Goal: Information Seeking & Learning: Learn about a topic

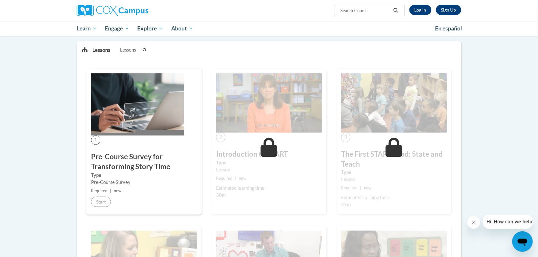
scroll to position [80, 0]
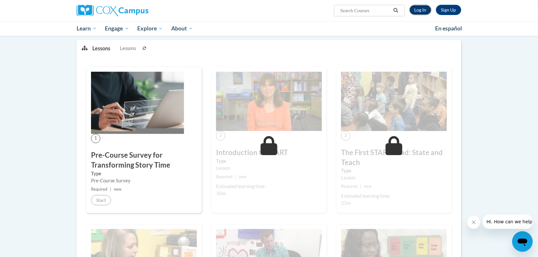
click at [416, 13] on link "Log In" at bounding box center [420, 10] width 22 height 10
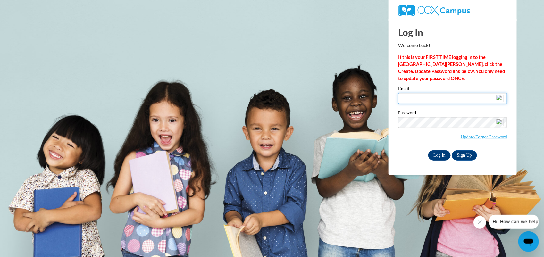
type input "[EMAIL_ADDRESS][DOMAIN_NAME]"
click at [436, 153] on input "Log In" at bounding box center [439, 155] width 22 height 10
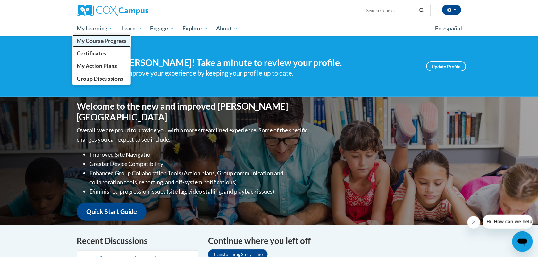
click at [96, 43] on span "My Course Progress" at bounding box center [102, 40] width 50 height 7
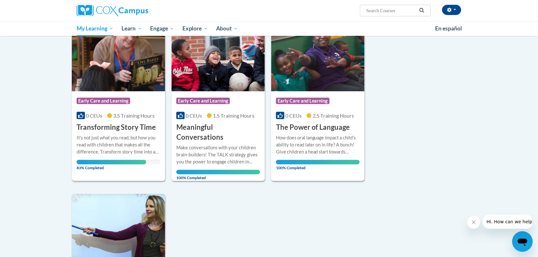
scroll to position [120, 0]
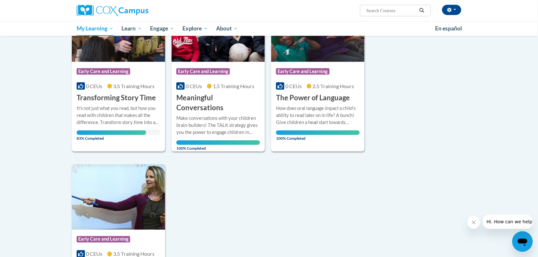
click at [124, 98] on h3 "Transforming Story Time" at bounding box center [116, 98] width 79 height 10
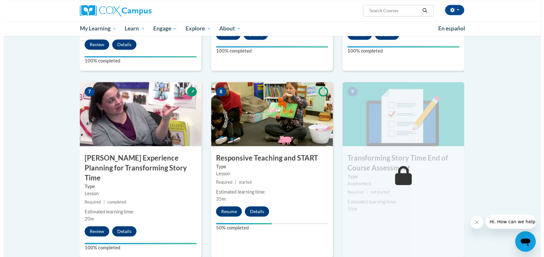
scroll to position [481, 0]
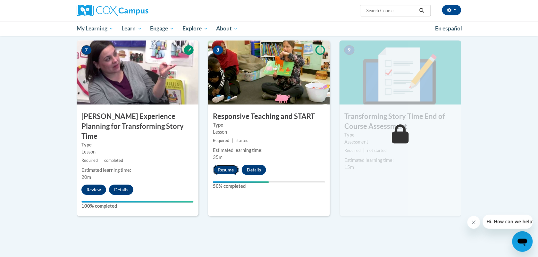
click at [231, 170] on button "Resume" at bounding box center [226, 170] width 26 height 10
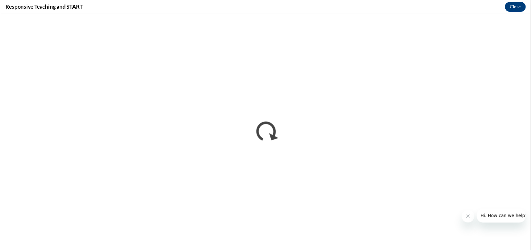
scroll to position [0, 0]
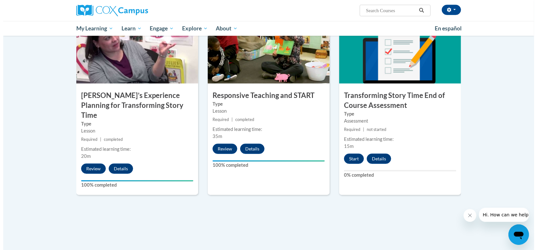
scroll to position [521, 0]
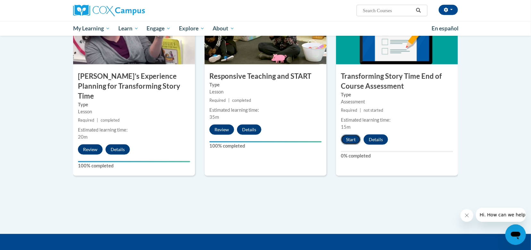
click at [346, 140] on button "Start" at bounding box center [351, 140] width 20 height 10
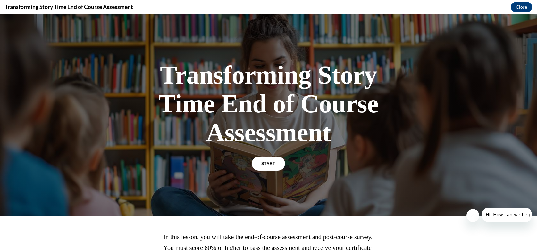
scroll to position [0, 0]
click at [346, 154] on div "Transforming Story Time End of Course Assessment START" at bounding box center [268, 115] width 224 height 122
click at [268, 159] on link "START" at bounding box center [268, 163] width 35 height 15
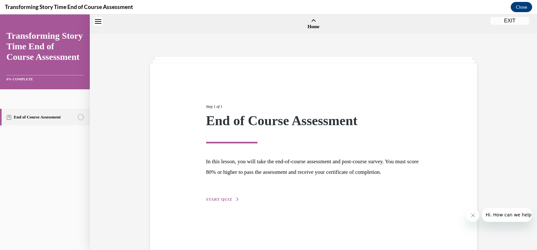
scroll to position [20, 0]
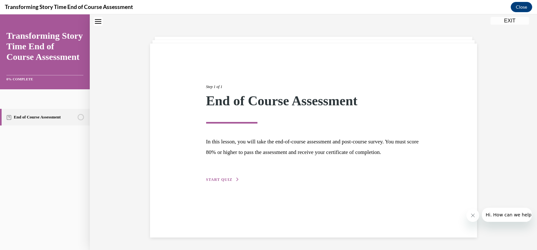
click at [215, 183] on div "Step 1 of 1 End of Course Assessment In this lesson, you will take the end-of-c…" at bounding box center [313, 126] width 224 height 114
click at [214, 182] on span "START QUIZ" at bounding box center [219, 180] width 26 height 4
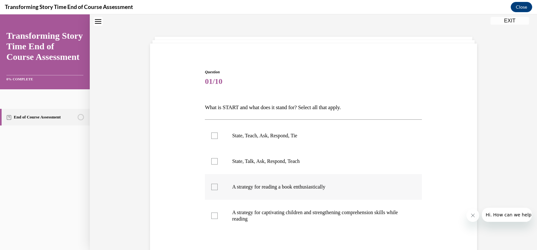
click at [212, 198] on label "A strategy for reading a book enthusiastically" at bounding box center [313, 187] width 217 height 26
click at [212, 190] on input "A strategy for reading a book enthusiastically" at bounding box center [214, 187] width 6 height 6
checkbox input "true"
click at [211, 136] on div at bounding box center [214, 136] width 6 height 6
click at [211, 136] on input "State, Teach, Ask, Respond, Tie" at bounding box center [214, 136] width 6 height 6
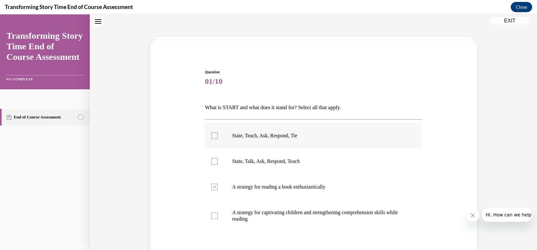
checkbox input "true"
click at [211, 184] on div at bounding box center [214, 187] width 6 height 6
click at [211, 184] on input "A strategy for reading a book enthusiastically" at bounding box center [214, 187] width 6 height 6
checkbox input "false"
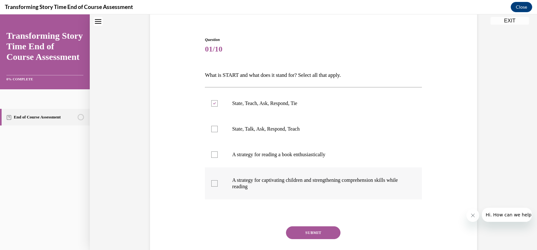
scroll to position [94, 0]
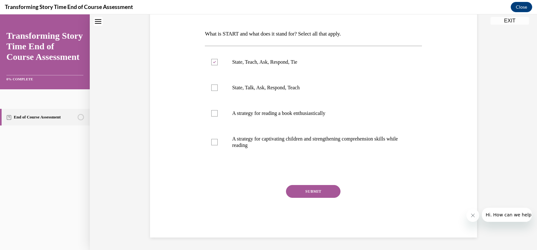
click at [299, 192] on button "SUBMIT" at bounding box center [313, 191] width 54 height 13
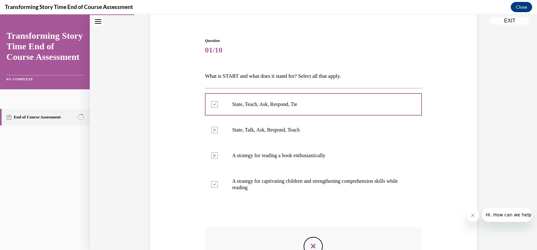
scroll to position [33, 0]
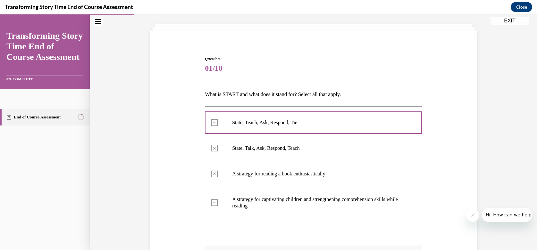
click at [291, 190] on label "A strategy for captivating children and strengthening comprehension skills whil…" at bounding box center [313, 203] width 217 height 32
drag, startPoint x: 291, startPoint y: 190, endPoint x: 245, endPoint y: 66, distance: 132.1
click at [245, 66] on span "01/10" at bounding box center [313, 68] width 217 height 13
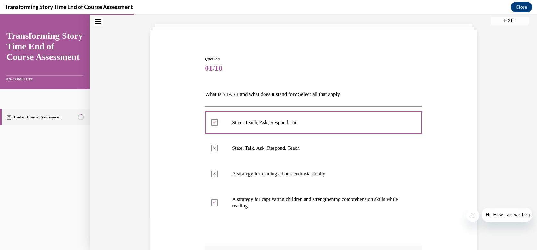
click at [245, 66] on span "01/10" at bounding box center [313, 68] width 217 height 13
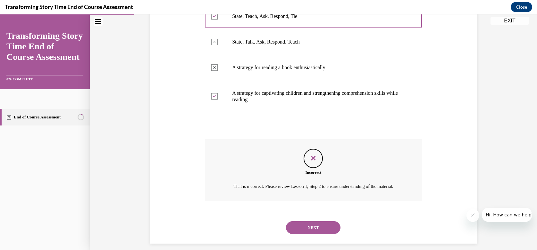
scroll to position [153, 0]
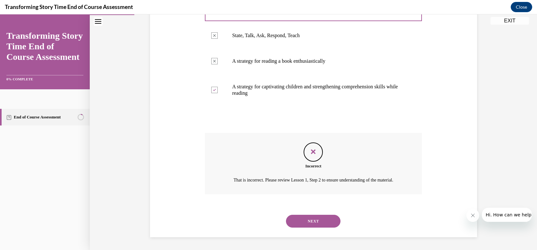
click at [314, 220] on button "NEXT" at bounding box center [313, 221] width 54 height 13
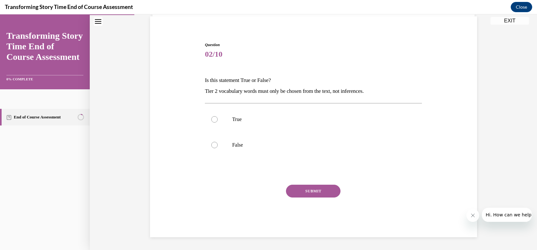
scroll to position [47, 0]
click at [216, 147] on label "False" at bounding box center [313, 145] width 217 height 26
click at [216, 147] on input "False" at bounding box center [214, 145] width 6 height 6
radio input "true"
click at [295, 188] on button "SUBMIT" at bounding box center [313, 191] width 54 height 13
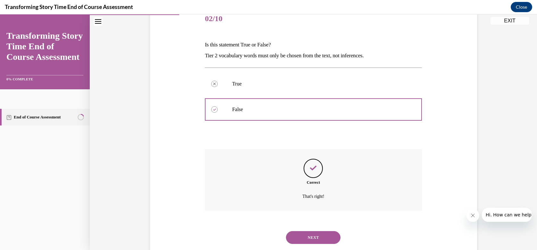
scroll to position [99, 0]
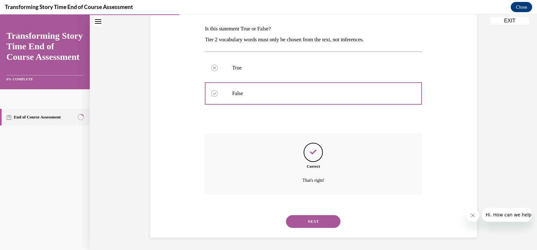
click at [313, 222] on button "NEXT" at bounding box center [313, 221] width 54 height 13
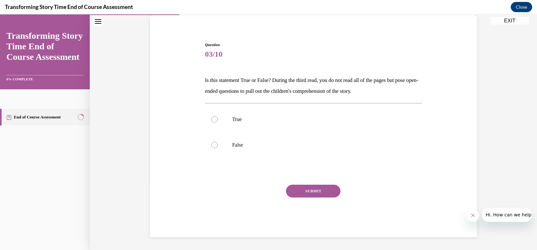
scroll to position [47, 0]
click at [209, 116] on label "True" at bounding box center [313, 120] width 217 height 26
click at [211, 116] on input "True" at bounding box center [214, 119] width 6 height 6
radio input "true"
click at [312, 187] on button "SUBMIT" at bounding box center [313, 191] width 54 height 13
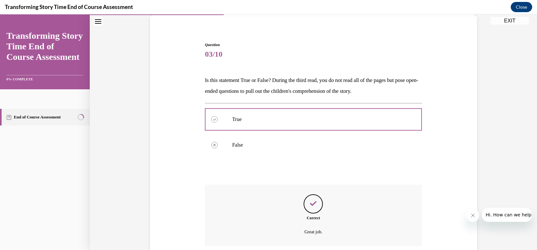
scroll to position [99, 0]
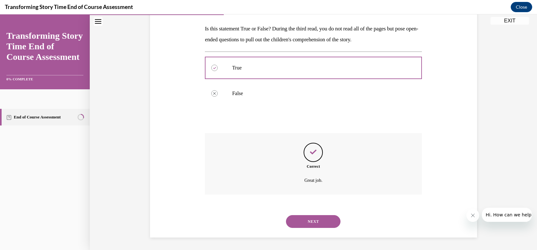
click at [307, 226] on button "NEXT" at bounding box center [313, 221] width 54 height 13
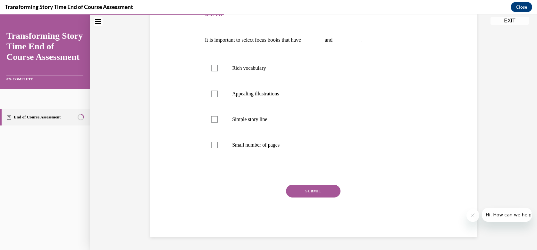
scroll to position [71, 0]
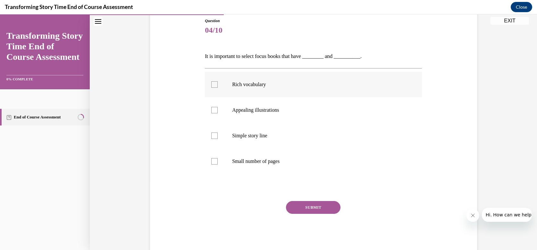
click at [211, 87] on div at bounding box center [214, 84] width 6 height 6
click at [211, 87] on input "Rich vocabulary" at bounding box center [214, 84] width 6 height 6
checkbox input "true"
click at [211, 163] on div at bounding box center [214, 161] width 6 height 6
click at [211, 163] on input "Small number of pages" at bounding box center [214, 161] width 6 height 6
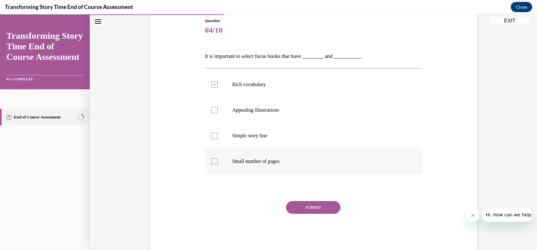
checkbox input "true"
click at [211, 138] on div at bounding box center [214, 136] width 6 height 6
click at [211, 138] on input "Simple story line" at bounding box center [214, 136] width 6 height 6
click at [213, 140] on label "Simple story line" at bounding box center [313, 136] width 217 height 26
click at [213, 139] on input "Simple story line" at bounding box center [214, 136] width 6 height 6
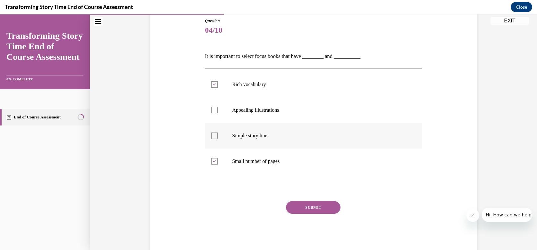
click at [211, 136] on div at bounding box center [214, 136] width 6 height 6
click at [211, 136] on input "Simple story line" at bounding box center [214, 136] width 6 height 6
checkbox input "true"
click at [213, 162] on icon at bounding box center [214, 162] width 3 height 2
click at [211, 162] on input "Small number of pages" at bounding box center [214, 161] width 6 height 6
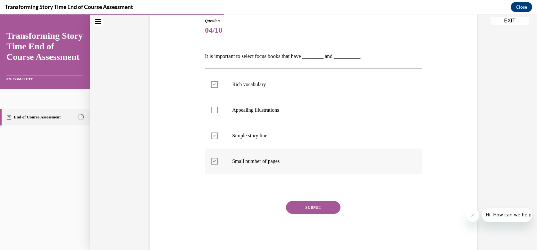
checkbox input "false"
click at [313, 205] on button "SUBMIT" at bounding box center [313, 207] width 54 height 13
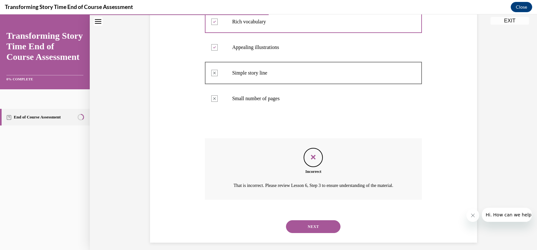
scroll to position [147, 0]
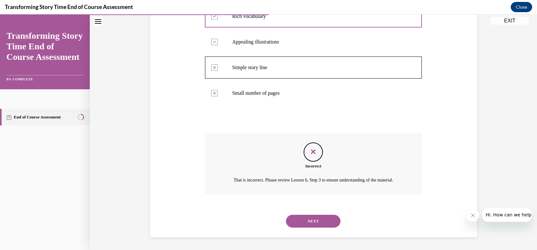
click at [315, 219] on button "NEXT" at bounding box center [313, 221] width 54 height 13
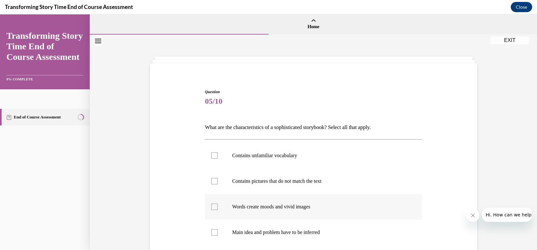
scroll to position [40, 0]
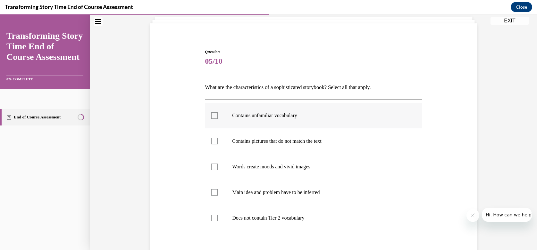
click at [217, 120] on label "Contains unfamiliar vocabulary" at bounding box center [313, 116] width 217 height 26
click at [217, 119] on input "Contains unfamiliar vocabulary" at bounding box center [214, 115] width 6 height 6
click at [213, 116] on icon at bounding box center [214, 116] width 3 height 2
click at [212, 116] on input "Contains unfamiliar vocabulary" at bounding box center [214, 115] width 6 height 6
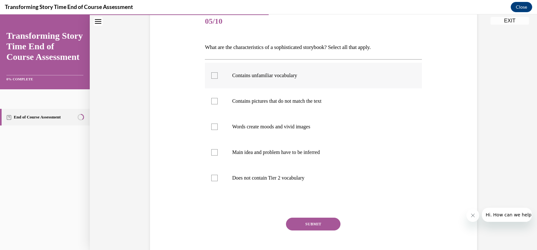
drag, startPoint x: 217, startPoint y: 74, endPoint x: 216, endPoint y: 78, distance: 4.3
click at [216, 75] on label "Contains unfamiliar vocabulary" at bounding box center [313, 76] width 217 height 26
click at [216, 75] on input "Contains unfamiliar vocabulary" at bounding box center [214, 75] width 6 height 6
checkbox input "true"
click at [212, 130] on div at bounding box center [214, 127] width 6 height 6
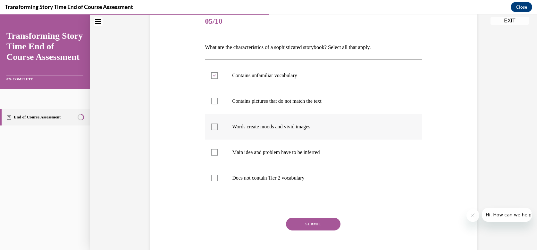
click at [212, 130] on input "Words create moods and vivid images" at bounding box center [214, 127] width 6 height 6
checkbox input "true"
click at [310, 219] on button "SUBMIT" at bounding box center [313, 224] width 54 height 13
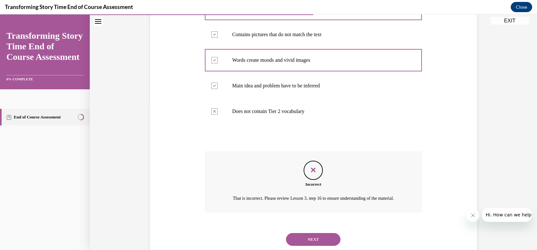
scroll to position [172, 0]
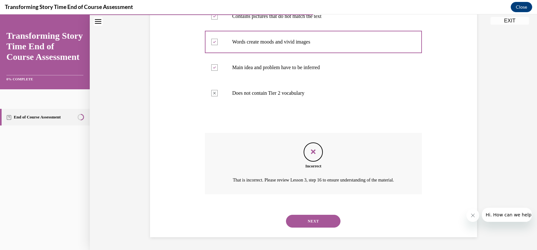
click at [311, 216] on button "NEXT" at bounding box center [313, 221] width 54 height 13
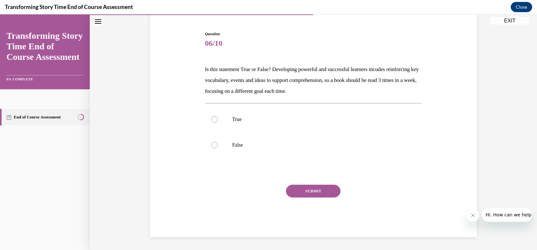
scroll to position [58, 0]
click at [211, 147] on div at bounding box center [214, 145] width 6 height 6
click at [211, 147] on input "False" at bounding box center [214, 145] width 6 height 6
radio input "true"
click at [309, 189] on button "SUBMIT" at bounding box center [313, 191] width 54 height 13
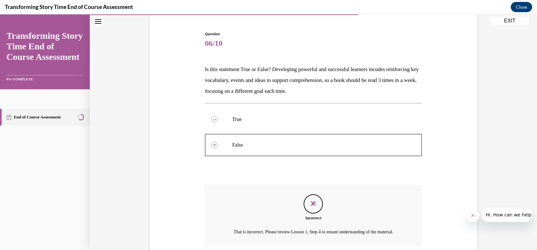
scroll to position [117, 0]
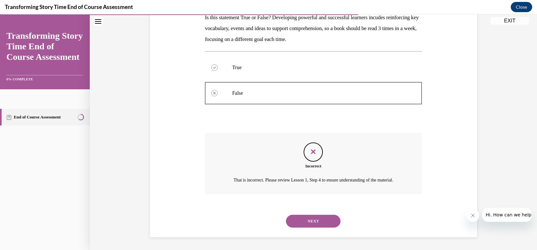
click at [308, 218] on button "NEXT" at bounding box center [313, 221] width 54 height 13
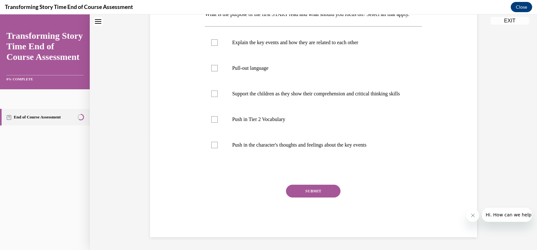
scroll to position [0, 0]
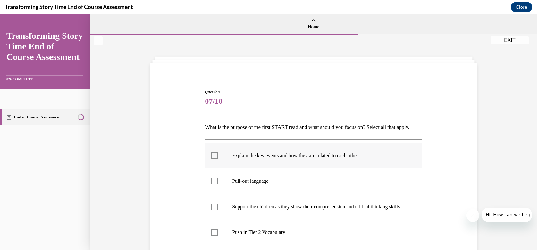
click at [214, 159] on div at bounding box center [214, 156] width 6 height 6
click at [214, 159] on input "Explain the key events and how they are related to each other" at bounding box center [214, 156] width 6 height 6
checkbox input "true"
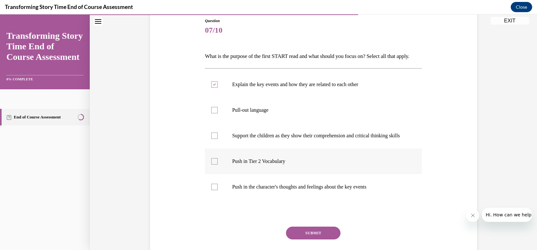
scroll to position [80, 0]
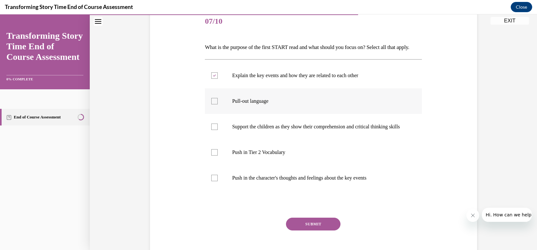
click at [211, 108] on label "Pull-out language" at bounding box center [313, 101] width 217 height 26
click at [211, 104] on input "Pull-out language" at bounding box center [214, 101] width 6 height 6
checkbox input "true"
click at [220, 165] on label "Push in Tier 2 Vocabulary" at bounding box center [313, 153] width 217 height 26
click at [218, 156] on input "Push in Tier 2 Vocabulary" at bounding box center [214, 152] width 6 height 6
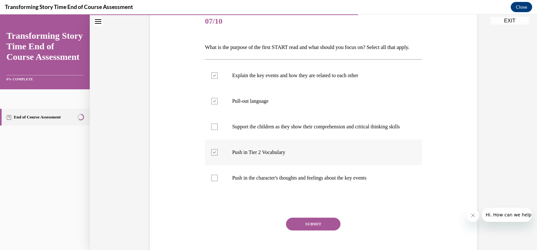
click at [213, 156] on div at bounding box center [214, 152] width 6 height 6
click at [213, 156] on input "Push in Tier 2 Vocabulary" at bounding box center [214, 152] width 6 height 6
checkbox input "false"
click at [211, 79] on div at bounding box center [214, 75] width 6 height 6
click at [211, 79] on input "Explain the key events and how they are related to each other" at bounding box center [214, 75] width 6 height 6
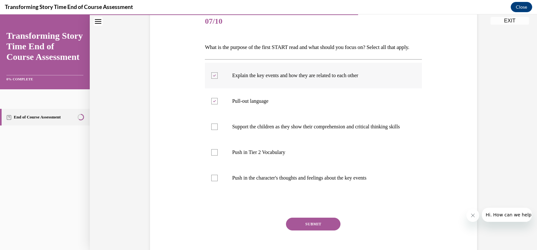
checkbox input "false"
click at [213, 156] on div at bounding box center [214, 152] width 6 height 6
click at [213, 156] on input "Push in Tier 2 Vocabulary" at bounding box center [214, 152] width 6 height 6
checkbox input "true"
click at [315, 231] on button "SUBMIT" at bounding box center [313, 224] width 54 height 13
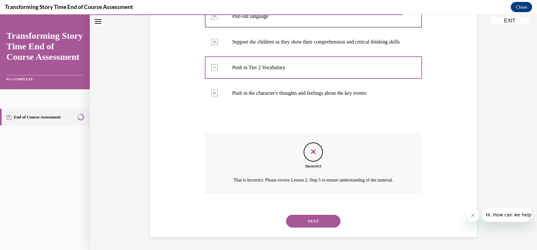
scroll to position [190, 0]
click at [317, 225] on button "NEXT" at bounding box center [313, 221] width 54 height 13
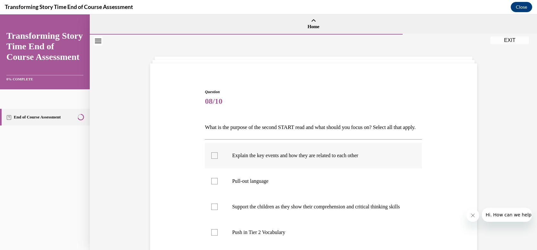
click at [212, 169] on label "Explain the key events and how they are related to each other" at bounding box center [313, 156] width 217 height 26
click at [212, 159] on input "Explain the key events and how they are related to each other" at bounding box center [214, 156] width 6 height 6
checkbox input "true"
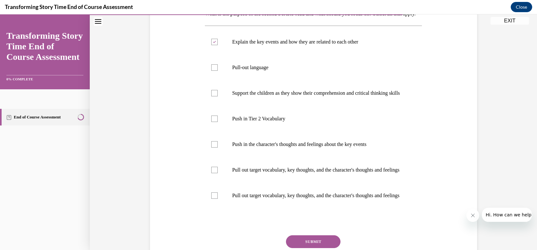
scroll to position [160, 0]
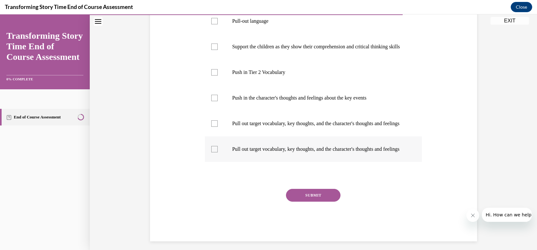
click at [211, 153] on div at bounding box center [214, 149] width 6 height 6
click at [211, 153] on input "Pull out target vocabulary, key thoughts, and the character's thoughts and feel…" at bounding box center [214, 149] width 6 height 6
checkbox input "true"
click at [310, 202] on button "SUBMIT" at bounding box center [313, 195] width 54 height 13
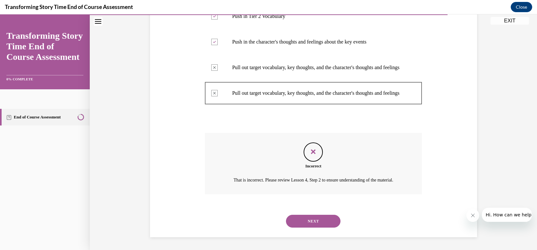
scroll to position [254, 0]
click at [305, 219] on button "NEXT" at bounding box center [313, 221] width 54 height 13
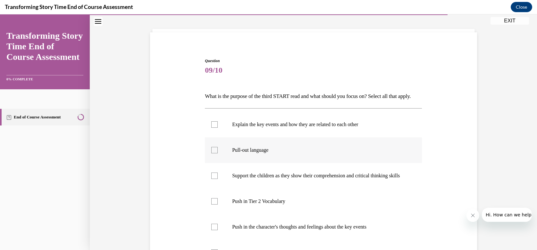
scroll to position [40, 0]
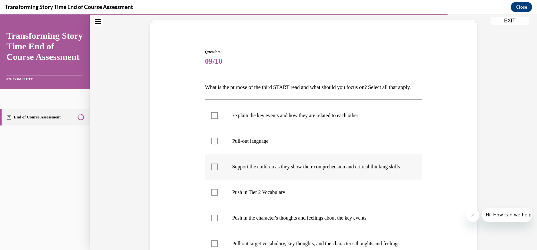
click at [207, 180] on label "Support the children as they show their comprehension and critical thinking ski…" at bounding box center [313, 167] width 217 height 26
click at [211, 170] on input "Support the children as they show their comprehension and critical thinking ski…" at bounding box center [214, 167] width 6 height 6
checkbox input "true"
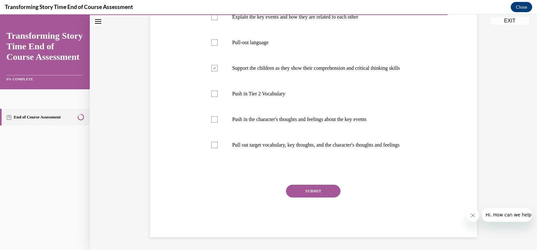
click at [310, 198] on button "SUBMIT" at bounding box center [313, 191] width 54 height 13
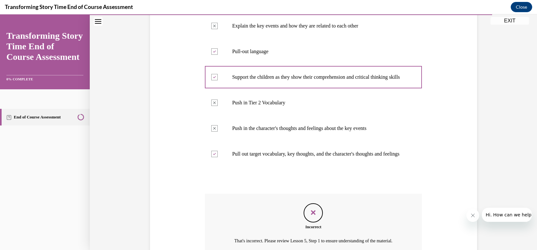
scroll to position [142, 0]
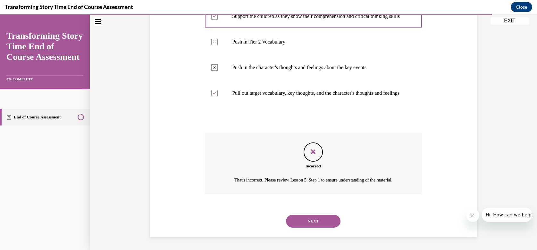
click at [310, 219] on button "NEXT" at bounding box center [313, 221] width 54 height 13
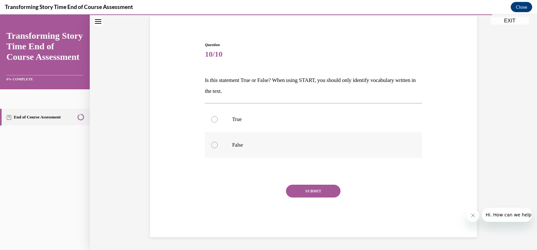
click at [215, 143] on label "False" at bounding box center [313, 145] width 217 height 26
click at [215, 143] on input "False" at bounding box center [214, 145] width 6 height 6
radio input "true"
click at [313, 193] on button "SUBMIT" at bounding box center [313, 191] width 54 height 13
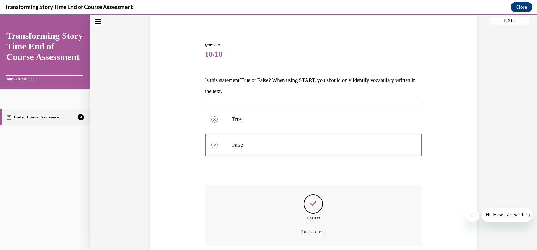
scroll to position [99, 0]
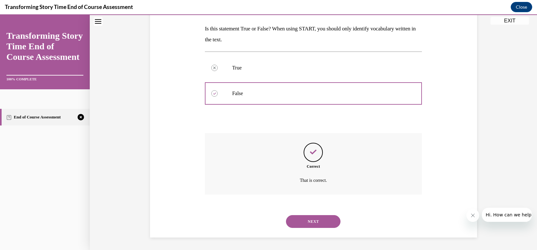
click at [316, 217] on button "NEXT" at bounding box center [313, 221] width 54 height 13
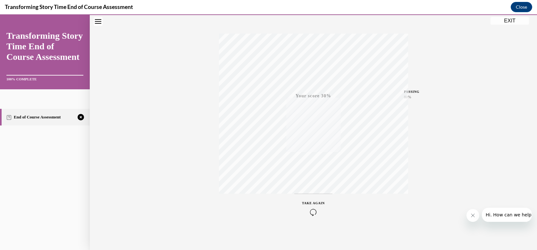
scroll to position [92, 0]
click at [309, 207] on div "TAKE AGAIN" at bounding box center [313, 207] width 23 height 15
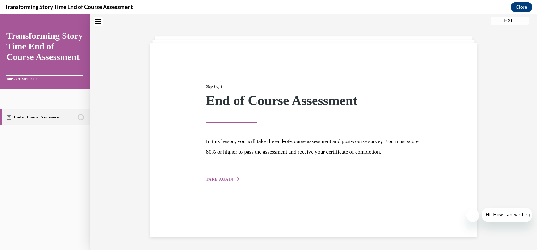
scroll to position [20, 0]
click at [219, 182] on span "TAKE AGAIN" at bounding box center [219, 180] width 27 height 4
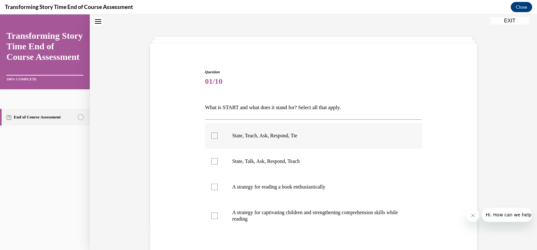
click at [211, 134] on div at bounding box center [214, 136] width 6 height 6
click at [211, 134] on input "State, Teach, Ask, Respond, Tie" at bounding box center [214, 136] width 6 height 6
checkbox input "true"
click at [214, 217] on div at bounding box center [214, 216] width 6 height 6
click at [214, 217] on input "A strategy for captivating children and strengthening comprehension skills whil…" at bounding box center [214, 216] width 6 height 6
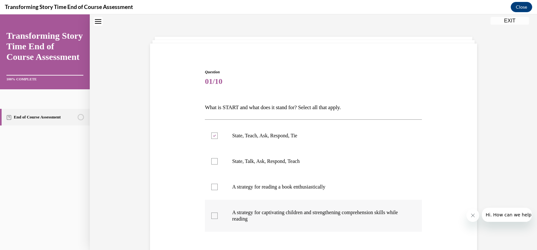
checkbox input "true"
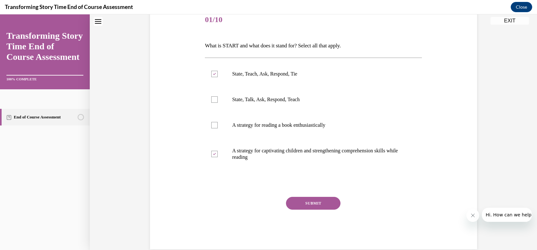
scroll to position [94, 0]
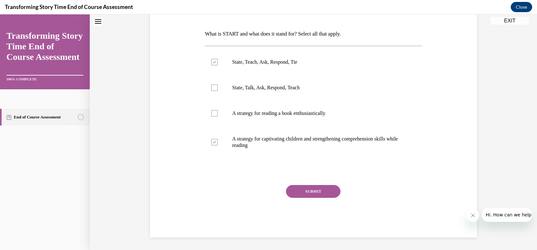
click at [310, 193] on button "SUBMIT" at bounding box center [313, 191] width 54 height 13
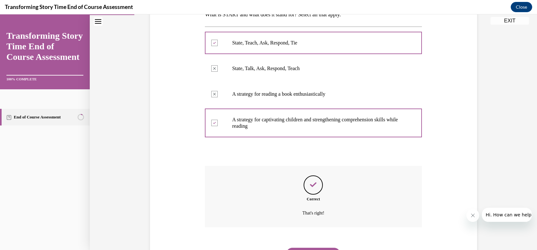
scroll to position [146, 0]
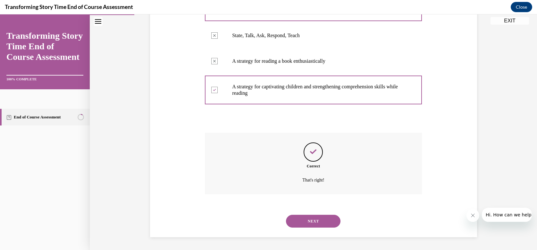
click at [310, 224] on button "NEXT" at bounding box center [313, 221] width 54 height 13
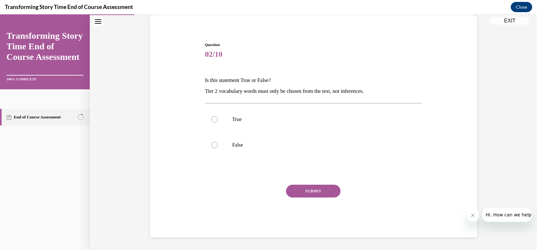
scroll to position [47, 0]
click at [208, 147] on label "False" at bounding box center [313, 145] width 217 height 26
click at [211, 147] on input "False" at bounding box center [214, 145] width 6 height 6
radio input "true"
click at [295, 187] on button "SUBMIT" at bounding box center [313, 191] width 54 height 13
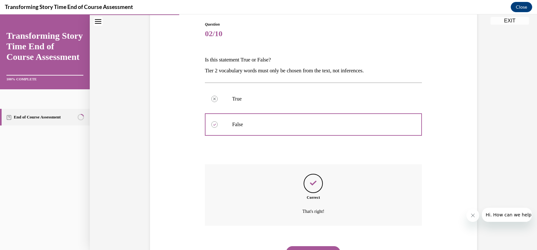
scroll to position [99, 0]
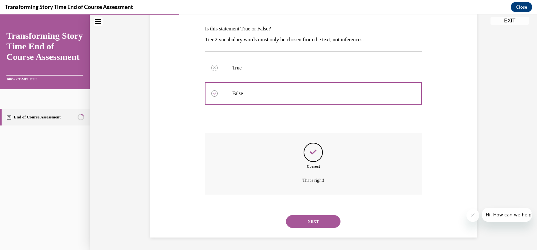
click at [310, 219] on button "NEXT" at bounding box center [313, 221] width 54 height 13
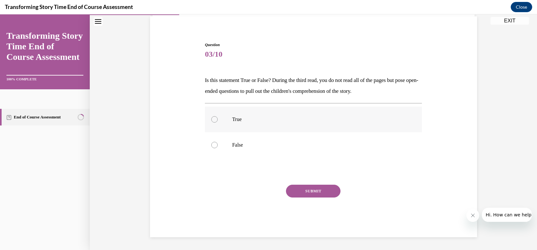
drag, startPoint x: 212, startPoint y: 118, endPoint x: 217, endPoint y: 124, distance: 7.6
click at [212, 119] on div at bounding box center [214, 119] width 6 height 6
click at [212, 119] on input "True" at bounding box center [214, 119] width 6 height 6
radio input "true"
click at [310, 191] on button "SUBMIT" at bounding box center [313, 191] width 54 height 13
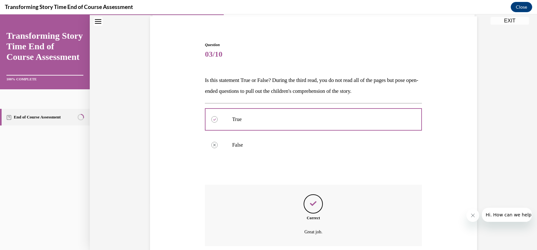
scroll to position [99, 0]
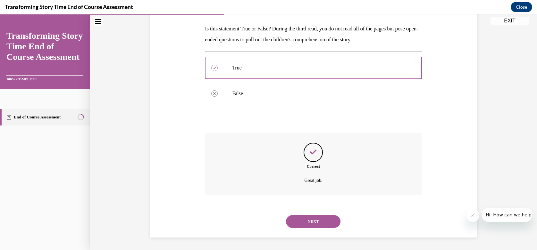
click at [311, 219] on button "NEXT" at bounding box center [313, 221] width 54 height 13
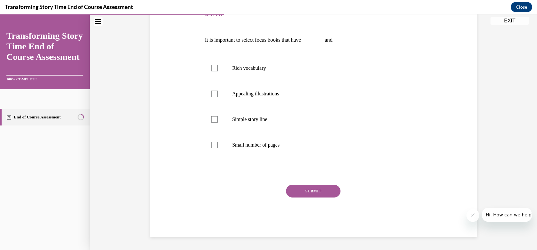
scroll to position [71, 0]
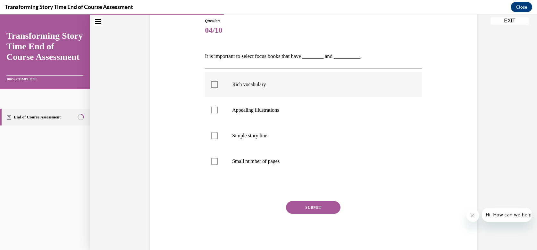
click at [211, 87] on div at bounding box center [214, 84] width 6 height 6
click at [211, 87] on input "Rich vocabulary" at bounding box center [214, 84] width 6 height 6
checkbox input "true"
drag, startPoint x: 211, startPoint y: 110, endPoint x: 213, endPoint y: 115, distance: 6.3
click at [211, 110] on div at bounding box center [214, 110] width 6 height 6
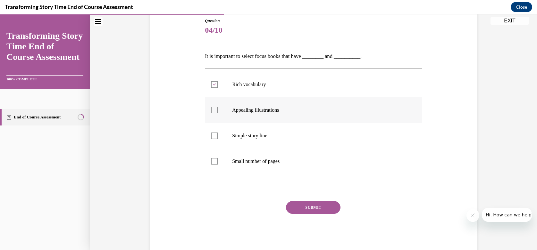
click at [211, 110] on input "Appealing illustrations" at bounding box center [214, 110] width 6 height 6
checkbox input "true"
click at [297, 206] on button "SUBMIT" at bounding box center [313, 207] width 54 height 13
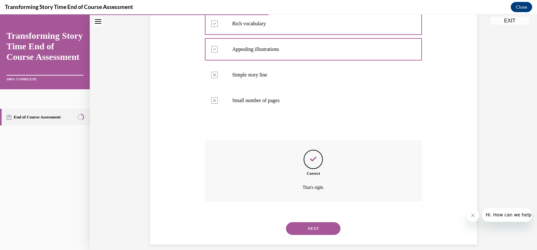
scroll to position [139, 0]
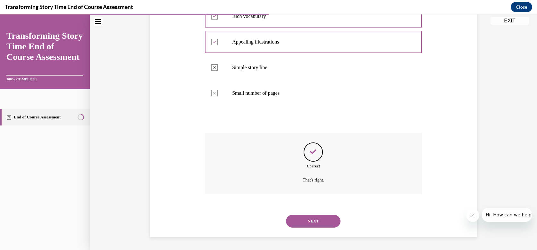
click at [310, 222] on button "NEXT" at bounding box center [313, 221] width 54 height 13
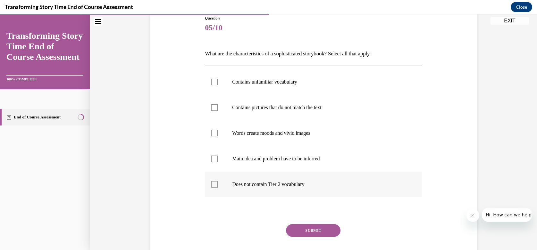
scroll to position [80, 0]
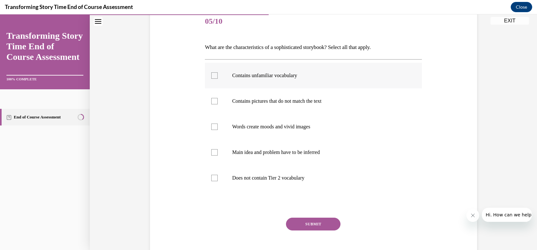
click at [211, 77] on div at bounding box center [214, 75] width 6 height 6
click at [211, 77] on input "Contains unfamiliar vocabulary" at bounding box center [214, 75] width 6 height 6
checkbox input "true"
click at [213, 100] on div at bounding box center [214, 101] width 6 height 6
click at [213, 100] on input "Contains pictures that do not match the text" at bounding box center [214, 101] width 6 height 6
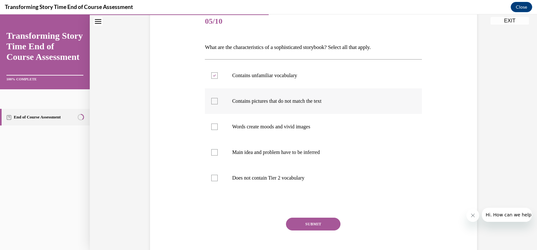
checkbox input "true"
click at [211, 128] on div at bounding box center [214, 127] width 6 height 6
click at [211, 128] on input "Words create moods and vivid images" at bounding box center [214, 127] width 6 height 6
checkbox input "true"
click at [205, 156] on label "Main idea and problem have to be inferred" at bounding box center [313, 153] width 217 height 26
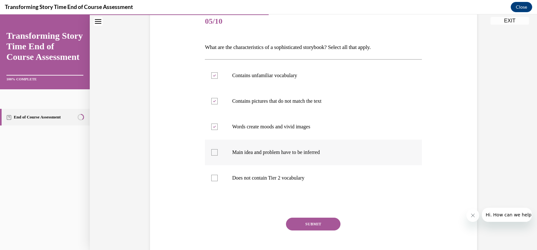
click at [211, 156] on input "Main idea and problem have to be inferred" at bounding box center [214, 152] width 6 height 6
checkbox input "true"
click at [312, 222] on button "SUBMIT" at bounding box center [313, 224] width 54 height 13
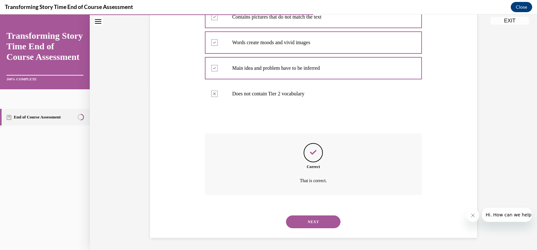
scroll to position [165, 0]
click at [318, 220] on button "NEXT" at bounding box center [313, 221] width 54 height 13
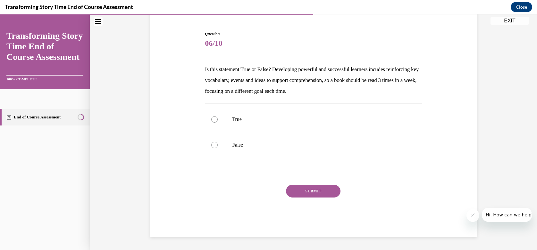
scroll to position [58, 0]
drag, startPoint x: 212, startPoint y: 119, endPoint x: 220, endPoint y: 123, distance: 8.8
click at [213, 119] on div at bounding box center [214, 119] width 6 height 6
click at [213, 119] on input "True" at bounding box center [214, 119] width 6 height 6
radio input "true"
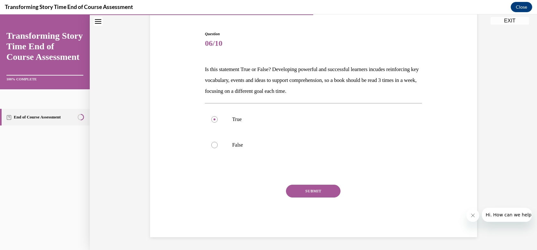
click at [310, 198] on div "SUBMIT" at bounding box center [313, 201] width 217 height 32
click at [309, 194] on button "SUBMIT" at bounding box center [313, 191] width 54 height 13
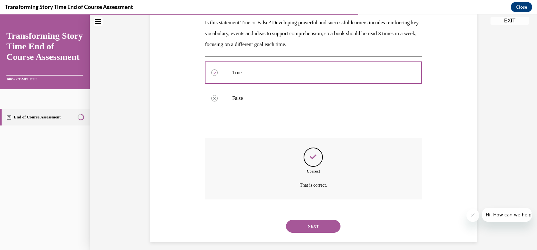
scroll to position [110, 0]
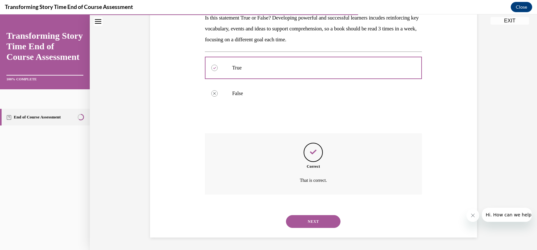
click at [313, 219] on button "NEXT" at bounding box center [313, 221] width 54 height 13
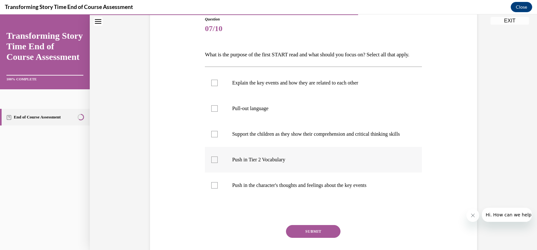
scroll to position [80, 0]
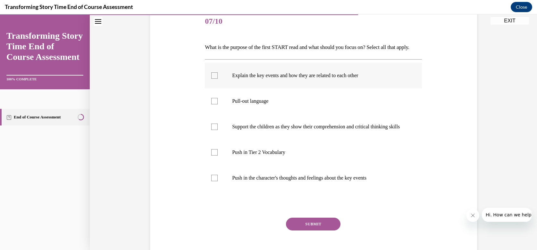
click at [211, 88] on label "Explain the key events and how they are related to each other" at bounding box center [313, 76] width 217 height 26
click at [211, 79] on input "Explain the key events and how they are related to each other" at bounding box center [214, 75] width 6 height 6
checkbox input "true"
click at [219, 165] on label "Push in Tier 2 Vocabulary" at bounding box center [313, 153] width 217 height 26
click at [218, 156] on input "Push in Tier 2 Vocabulary" at bounding box center [214, 152] width 6 height 6
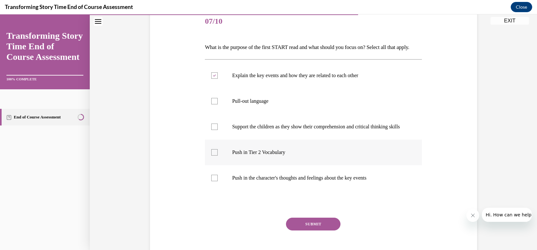
checkbox input "true"
click at [300, 231] on button "SUBMIT" at bounding box center [313, 224] width 54 height 13
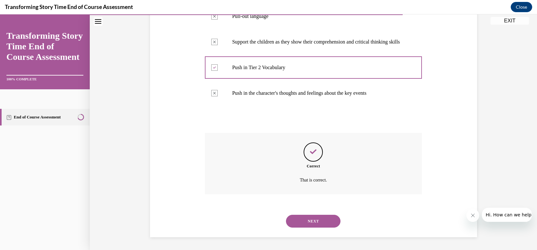
scroll to position [182, 0]
click at [315, 227] on button "NEXT" at bounding box center [313, 221] width 54 height 13
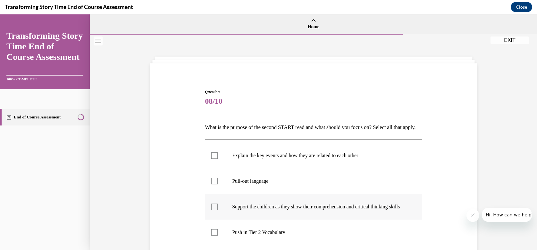
scroll to position [80, 0]
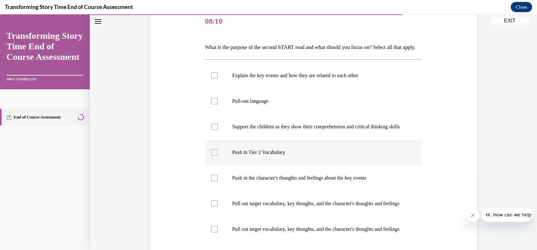
click at [215, 165] on label "Push in Tier 2 Vocabulary" at bounding box center [313, 153] width 217 height 26
click at [215, 156] on input "Push in Tier 2 Vocabulary" at bounding box center [214, 152] width 6 height 6
checkbox input "true"
click at [215, 191] on label "Push in the character's thoughts and feelings about the key events" at bounding box center [313, 178] width 217 height 26
click at [215, 181] on input "Push in the character's thoughts and feelings about the key events" at bounding box center [214, 178] width 6 height 6
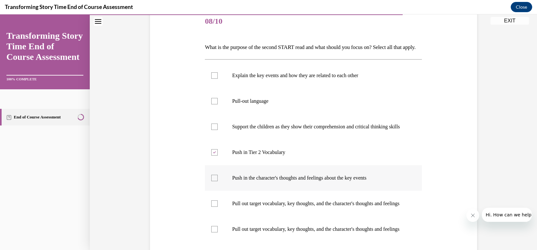
checkbox input "true"
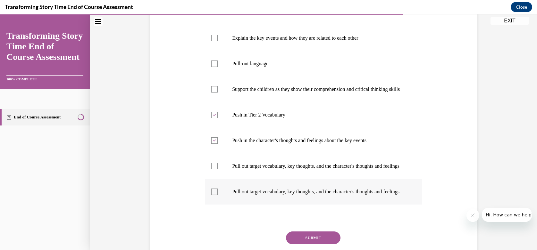
scroll to position [160, 0]
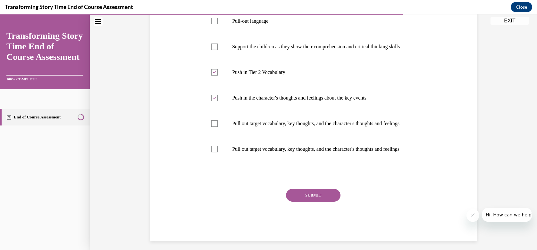
click at [301, 202] on button "SUBMIT" at bounding box center [313, 195] width 54 height 13
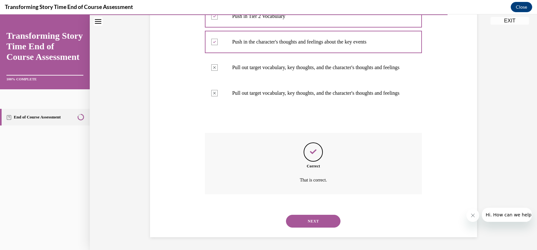
scroll to position [246, 0]
drag, startPoint x: 330, startPoint y: 231, endPoint x: 326, endPoint y: 226, distance: 6.6
click at [329, 230] on div "NEXT" at bounding box center [313, 222] width 217 height 26
click at [326, 226] on button "NEXT" at bounding box center [313, 221] width 54 height 13
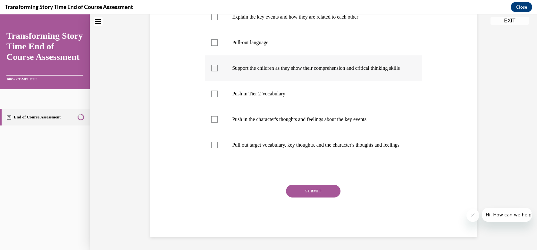
scroll to position [0, 0]
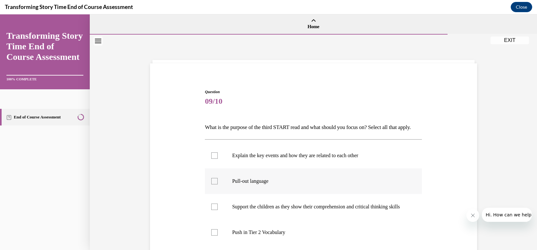
click at [218, 190] on label "Pull-out language" at bounding box center [313, 182] width 217 height 26
click at [218, 185] on input "Pull-out language" at bounding box center [214, 181] width 6 height 6
checkbox input "true"
click at [218, 216] on label "Support the children as they show their comprehension and critical thinking ski…" at bounding box center [313, 207] width 217 height 26
click at [218, 210] on input "Support the children as they show their comprehension and critical thinking ski…" at bounding box center [214, 207] width 6 height 6
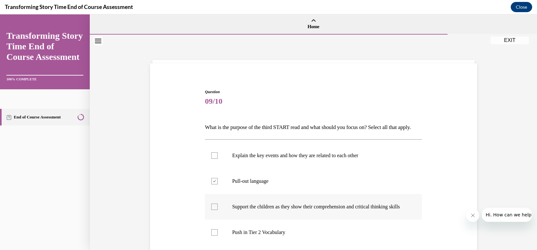
checkbox input "true"
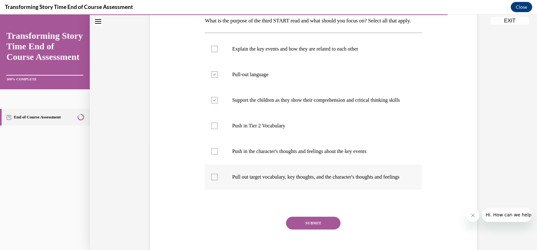
scroll to position [120, 0]
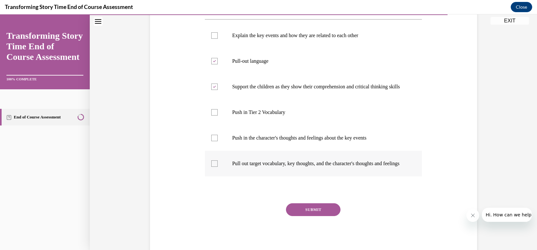
click at [217, 177] on label "Pull out target vocabulary, key thoughts, and the character's thoughts and feel…" at bounding box center [313, 164] width 217 height 26
click at [217, 167] on input "Pull out target vocabulary, key thoughts, and the character's thoughts and feel…" at bounding box center [214, 164] width 6 height 6
checkbox input "true"
click at [302, 216] on button "SUBMIT" at bounding box center [313, 209] width 54 height 13
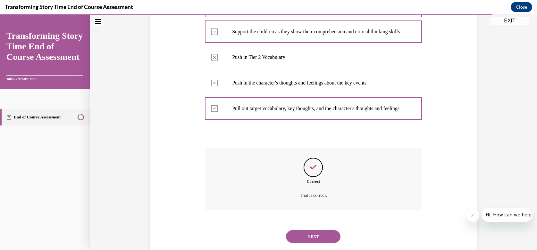
scroll to position [214, 0]
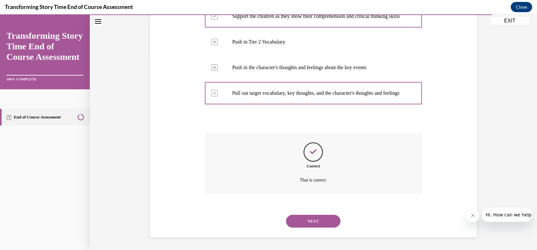
click at [301, 224] on button "NEXT" at bounding box center [313, 221] width 54 height 13
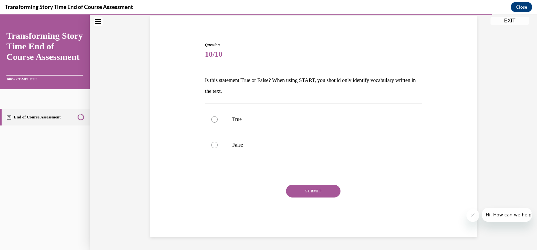
scroll to position [47, 0]
click at [213, 145] on div at bounding box center [214, 145] width 6 height 6
click at [213, 145] on input "False" at bounding box center [214, 145] width 6 height 6
radio input "true"
click at [317, 189] on button "SUBMIT" at bounding box center [313, 191] width 54 height 13
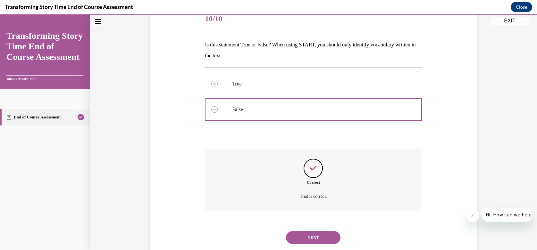
scroll to position [99, 0]
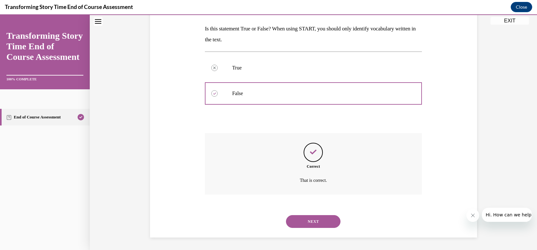
click at [310, 219] on button "NEXT" at bounding box center [313, 221] width 54 height 13
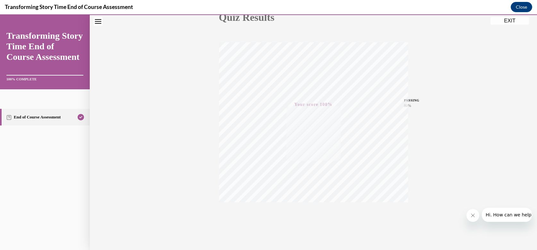
scroll to position [92, 0]
click at [507, 21] on button "EXIT" at bounding box center [509, 21] width 38 height 8
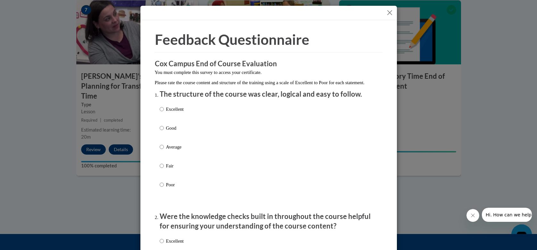
click at [161, 116] on label "Excellent" at bounding box center [172, 114] width 24 height 17
click at [161, 113] on input "Excellent" at bounding box center [162, 109] width 4 height 7
radio input "true"
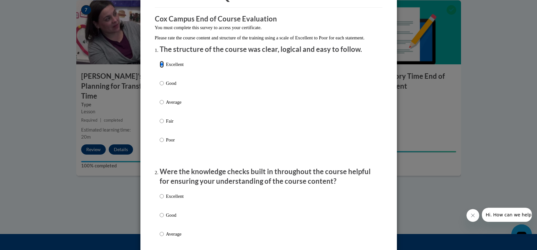
scroll to position [120, 0]
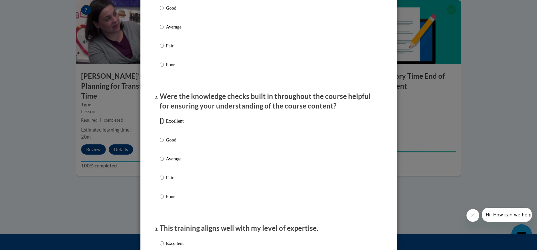
click at [160, 125] on input "Excellent" at bounding box center [162, 121] width 4 height 7
radio input "true"
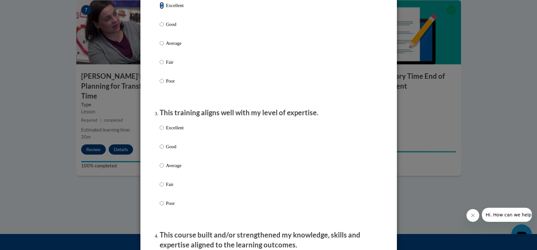
scroll to position [240, 0]
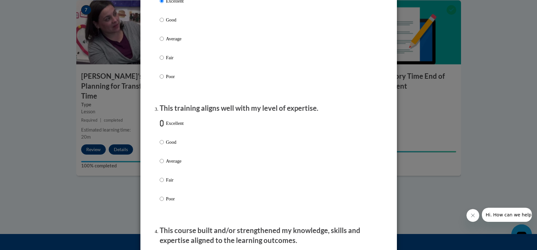
click at [160, 127] on input "Excellent" at bounding box center [162, 123] width 4 height 7
radio input "true"
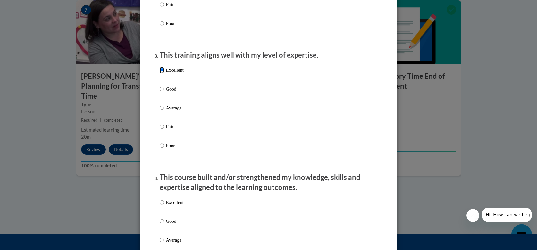
scroll to position [401, 0]
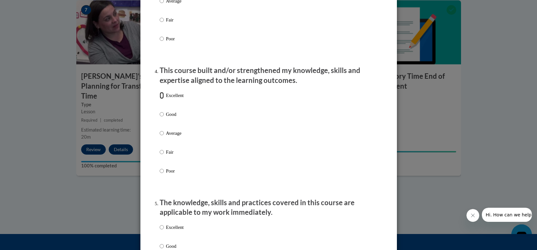
click at [160, 99] on input "Excellent" at bounding box center [162, 95] width 4 height 7
radio input "true"
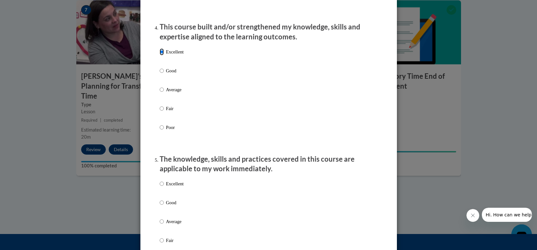
scroll to position [521, 0]
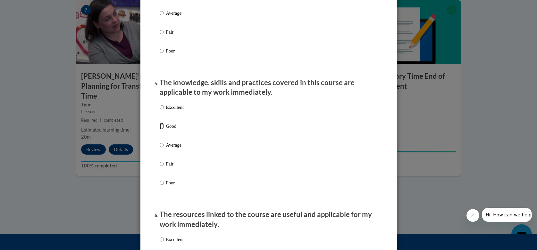
click at [160, 130] on input "Good" at bounding box center [162, 126] width 4 height 7
radio input "true"
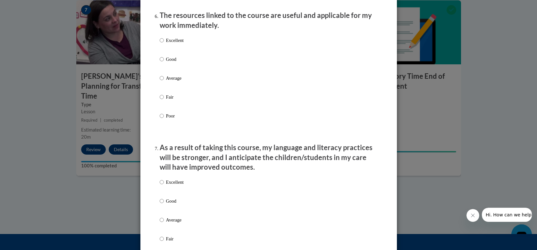
scroll to position [721, 0]
click at [160, 81] on input "Average" at bounding box center [162, 77] width 4 height 7
radio input "true"
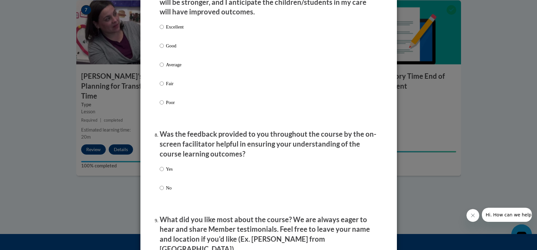
scroll to position [881, 0]
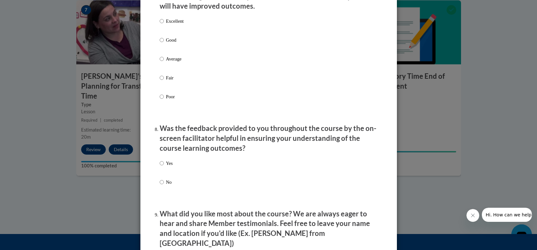
click at [162, 46] on label "Good" at bounding box center [172, 45] width 24 height 17
click at [162, 44] on input "Good" at bounding box center [162, 40] width 4 height 7
radio input "true"
click at [160, 166] on input "Yes" at bounding box center [162, 163] width 4 height 7
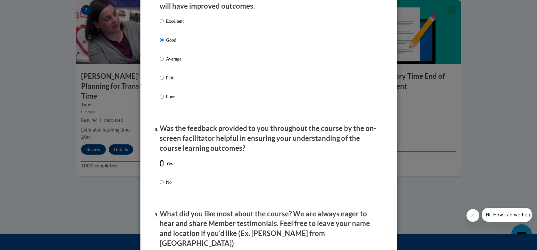
radio input "true"
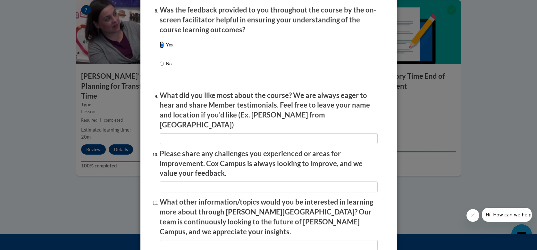
scroll to position [1001, 0]
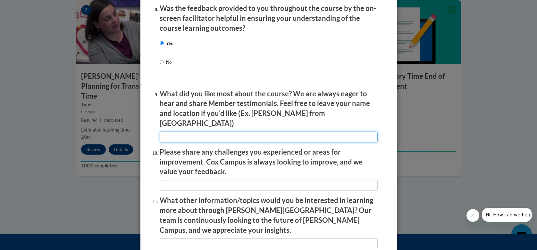
click at [183, 132] on input "textbox" at bounding box center [269, 137] width 218 height 11
type input "na"
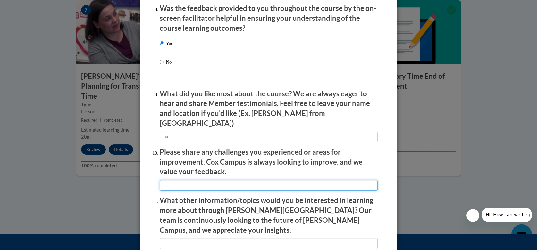
click at [287, 180] on input "textbox" at bounding box center [269, 185] width 218 height 11
type input "na"
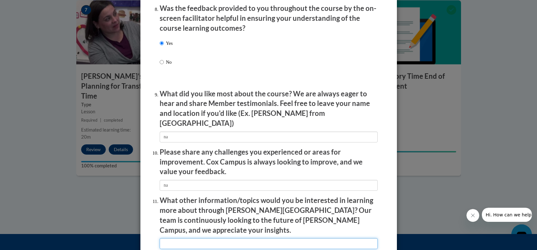
type input "na"
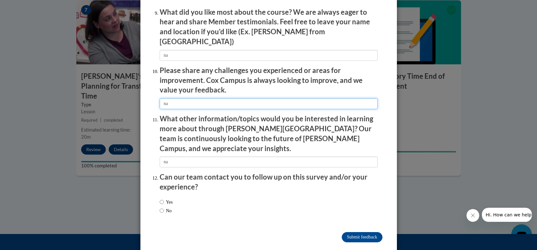
scroll to position [1083, 0]
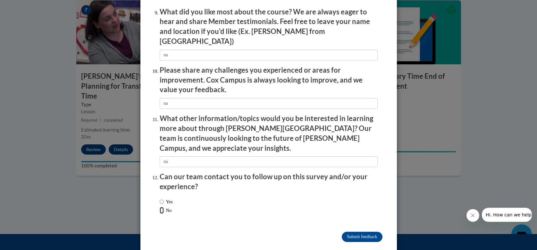
click at [160, 207] on input "No" at bounding box center [162, 210] width 4 height 7
radio input "true"
click at [361, 232] on input "Submit feedback" at bounding box center [362, 237] width 40 height 10
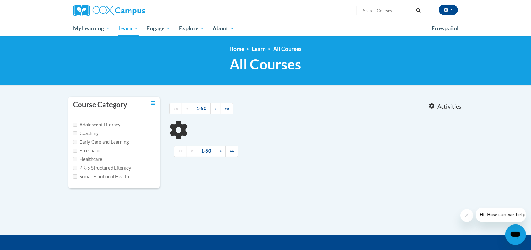
type input "building world knowledge"
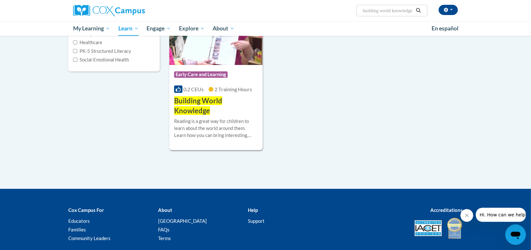
scroll to position [120, 0]
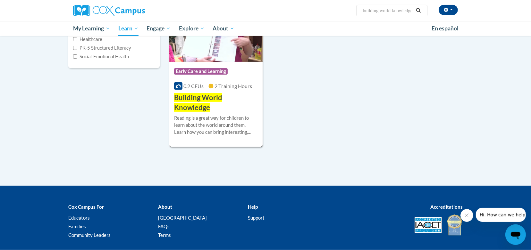
click at [213, 111] on h3 "Building World Knowledge" at bounding box center [216, 103] width 84 height 20
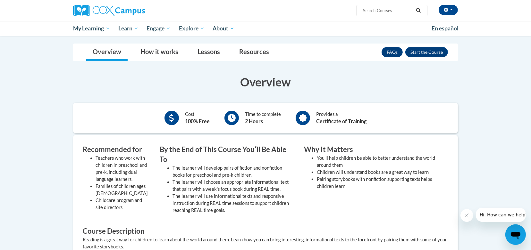
scroll to position [2, 0]
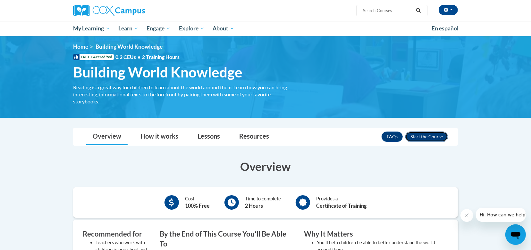
click at [428, 134] on button "Enroll" at bounding box center [426, 137] width 43 height 10
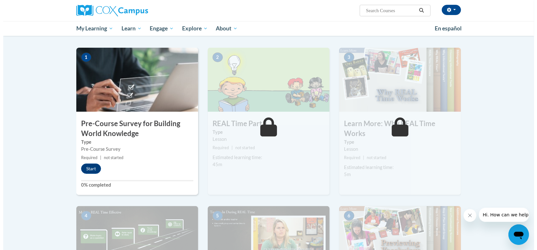
scroll to position [120, 0]
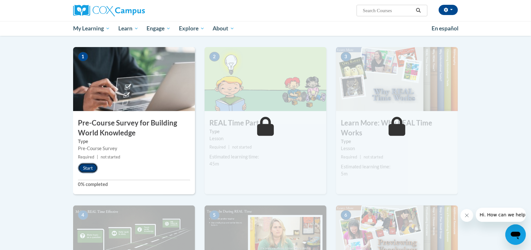
click at [94, 167] on button "Start" at bounding box center [88, 168] width 20 height 10
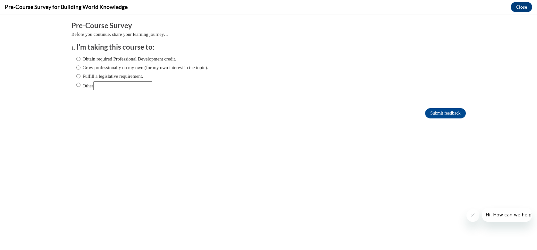
scroll to position [0, 0]
click at [76, 57] on label "Obtain required Professional Development credit." at bounding box center [126, 58] width 100 height 7
click at [76, 57] on input "Obtain required Professional Development credit." at bounding box center [78, 58] width 4 height 7
radio input "true"
click at [434, 112] on input "Submit feedback" at bounding box center [445, 113] width 40 height 10
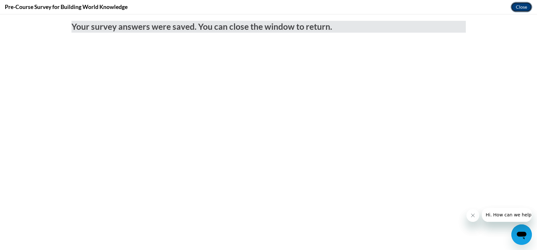
click at [521, 7] on button "Close" at bounding box center [520, 7] width 21 height 10
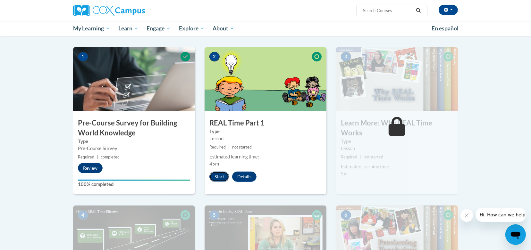
click at [220, 175] on button "Start" at bounding box center [219, 177] width 20 height 10
